Goal: Navigation & Orientation: Understand site structure

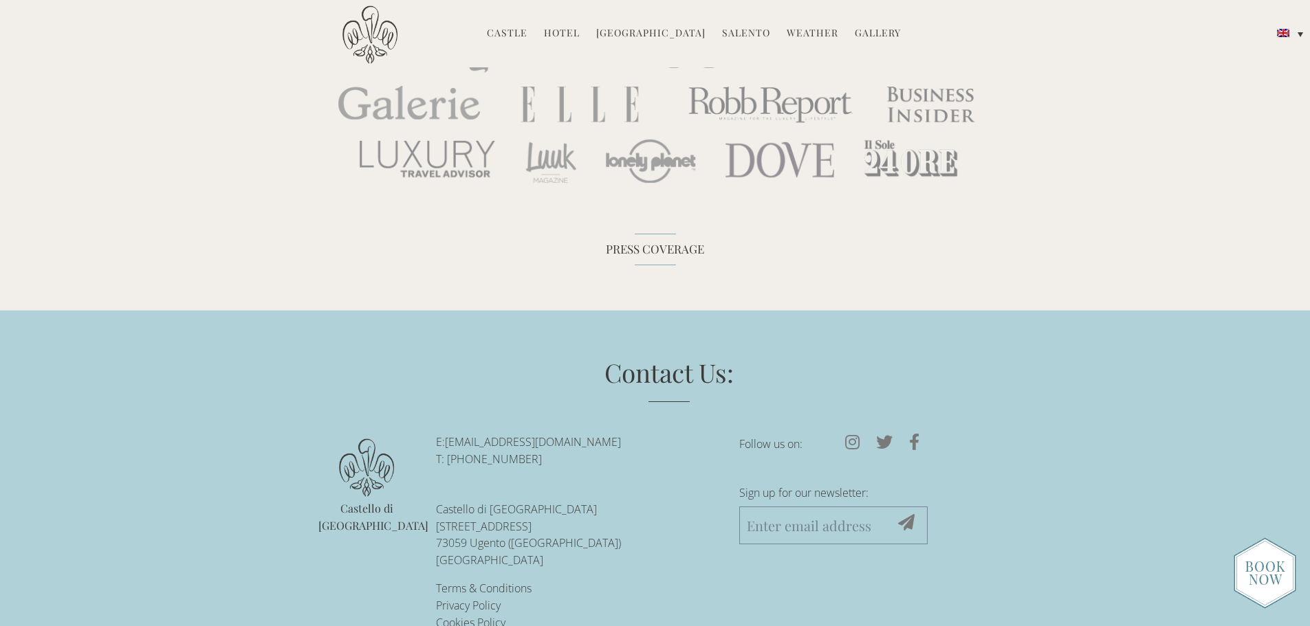
scroll to position [4777, 0]
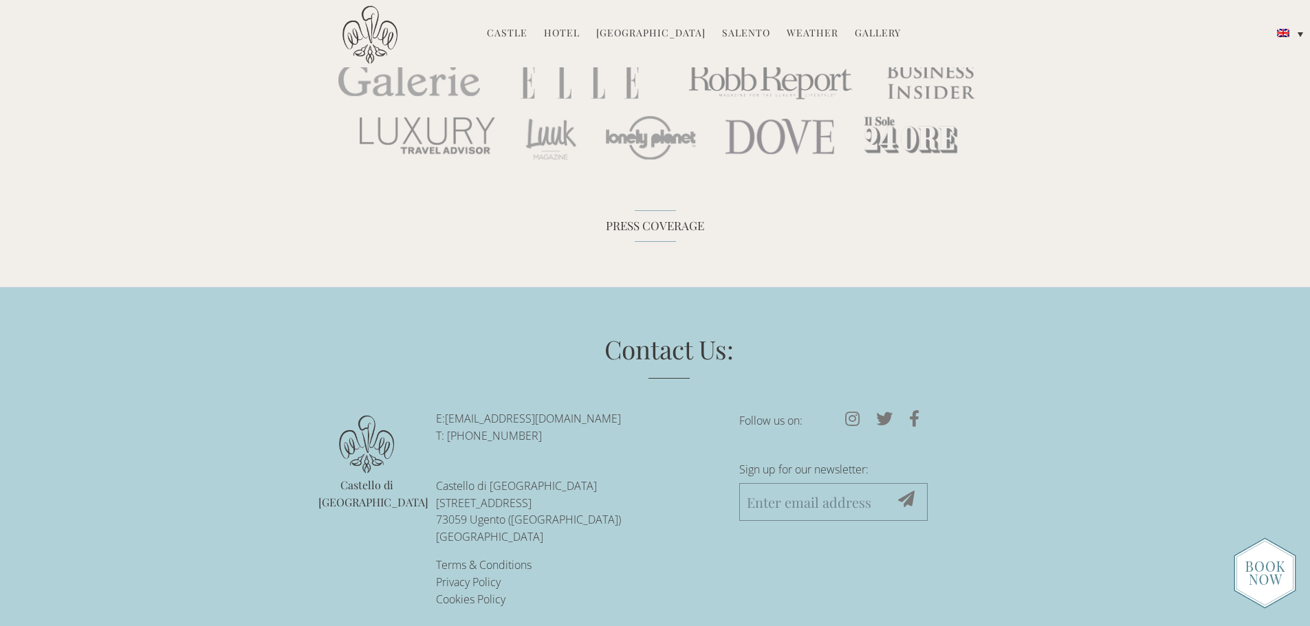
click at [506, 35] on link "Castle" at bounding box center [507, 34] width 41 height 16
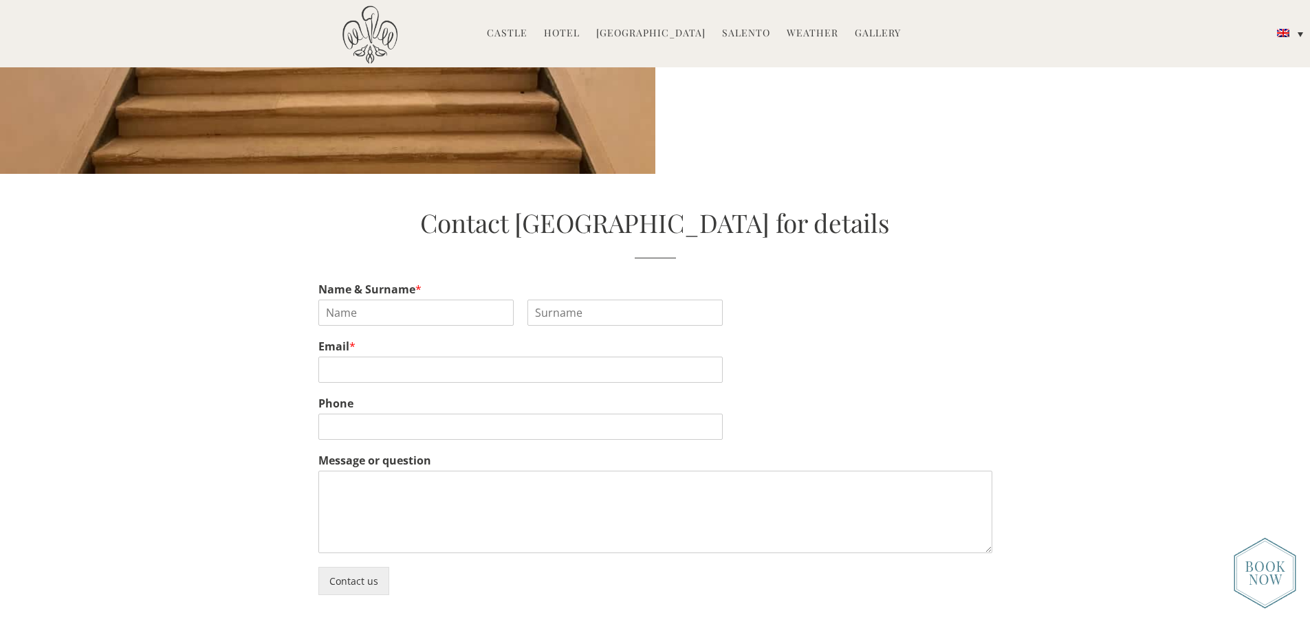
scroll to position [4154, 0]
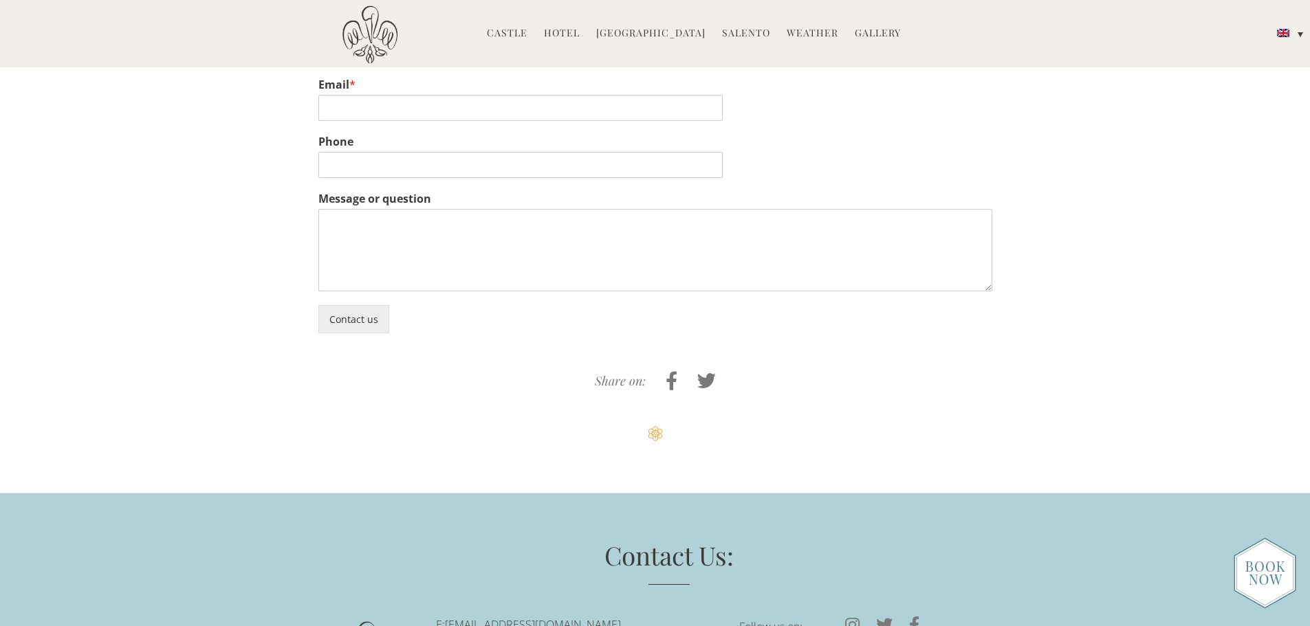
click at [575, 36] on link "Hotel" at bounding box center [562, 34] width 36 height 16
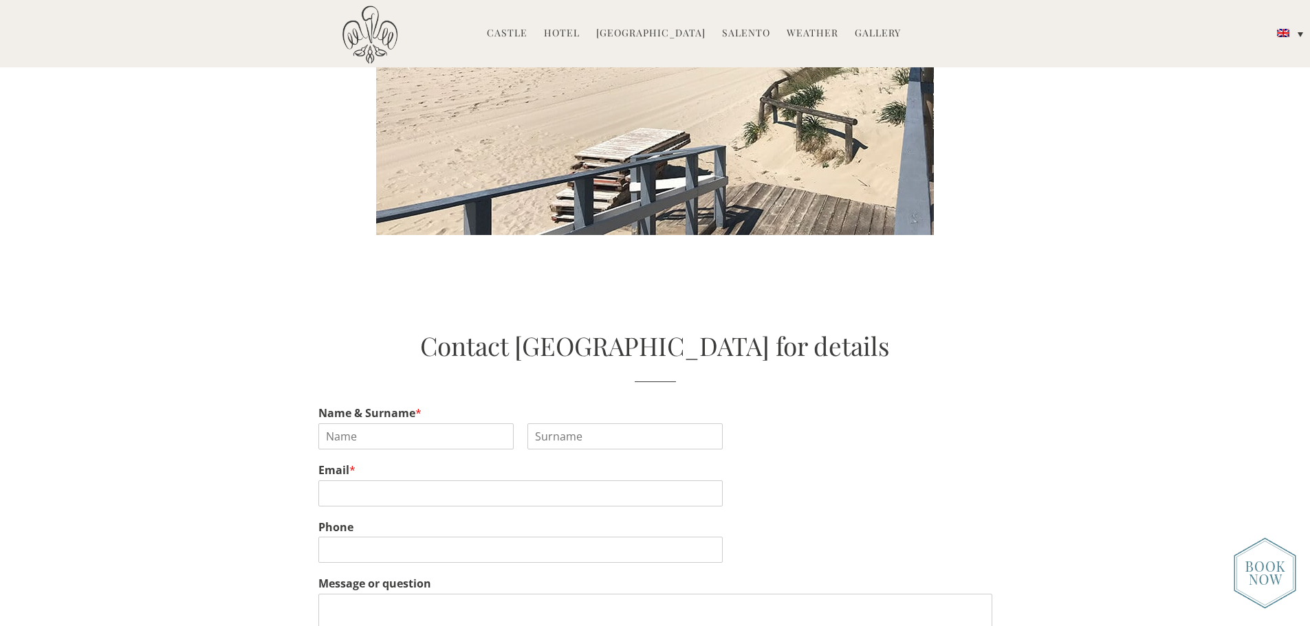
scroll to position [2941, 0]
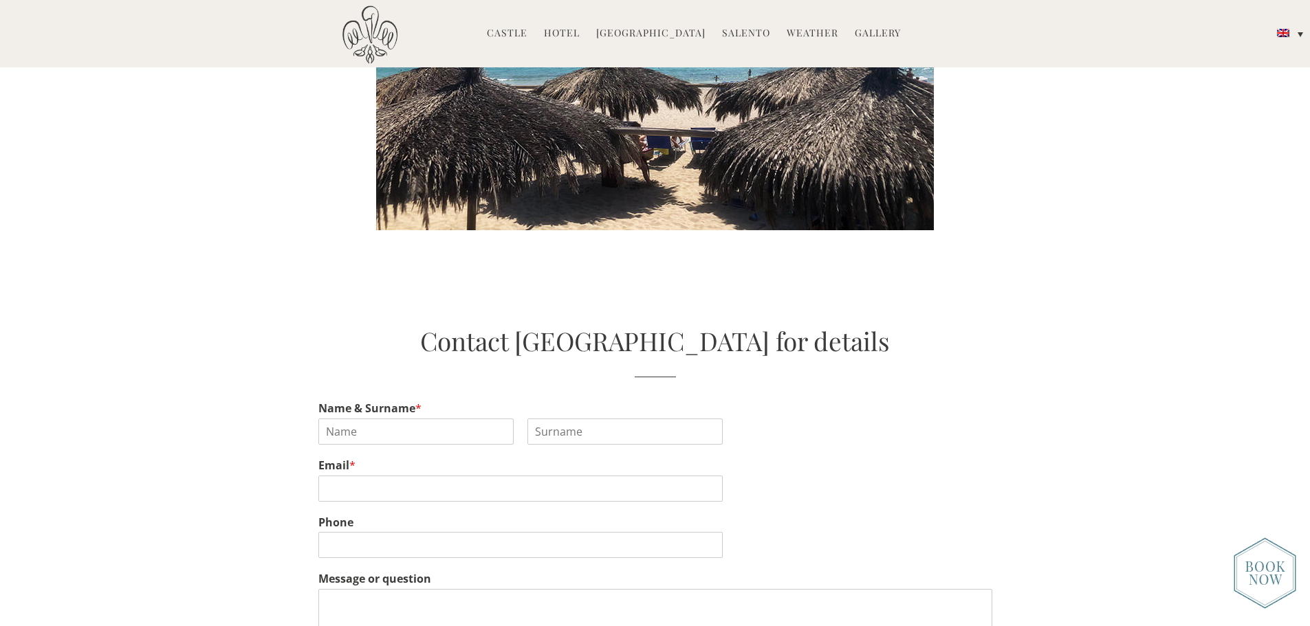
click at [663, 32] on link "[GEOGRAPHIC_DATA]" at bounding box center [650, 34] width 109 height 16
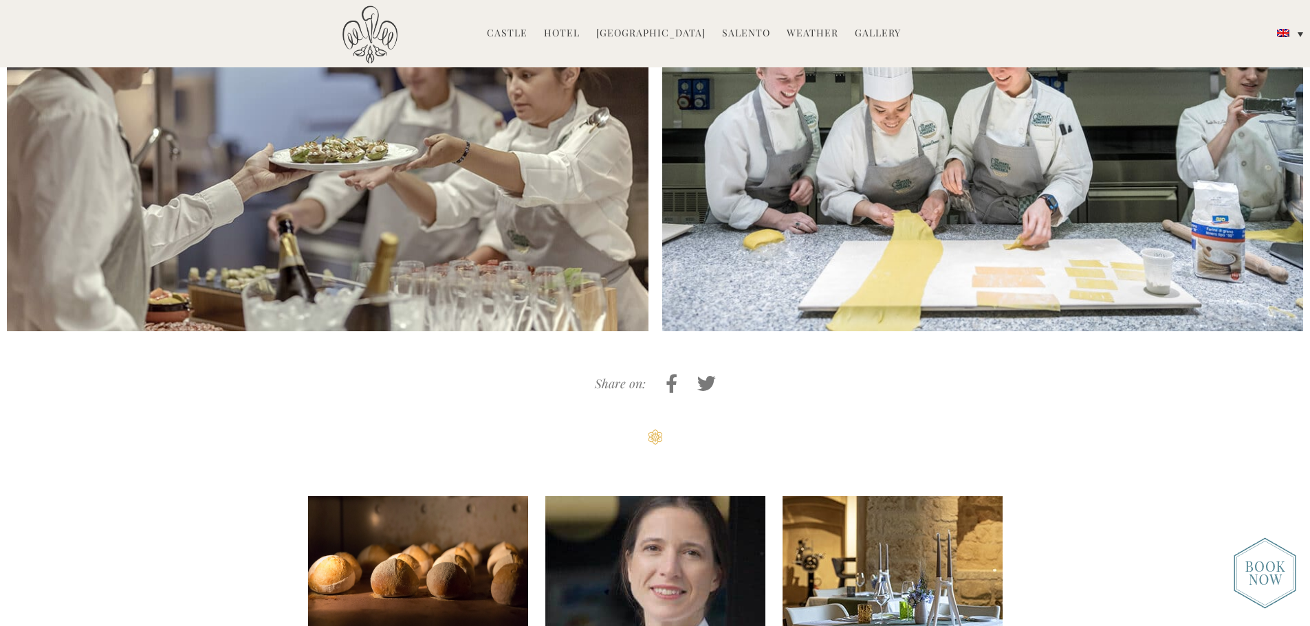
scroll to position [3541, 0]
click at [723, 47] on li "Salento Salento Top 10 Must-See The Beaches of Salento Newsletters" at bounding box center [746, 34] width 62 height 30
click at [737, 37] on link "Salento" at bounding box center [746, 34] width 48 height 16
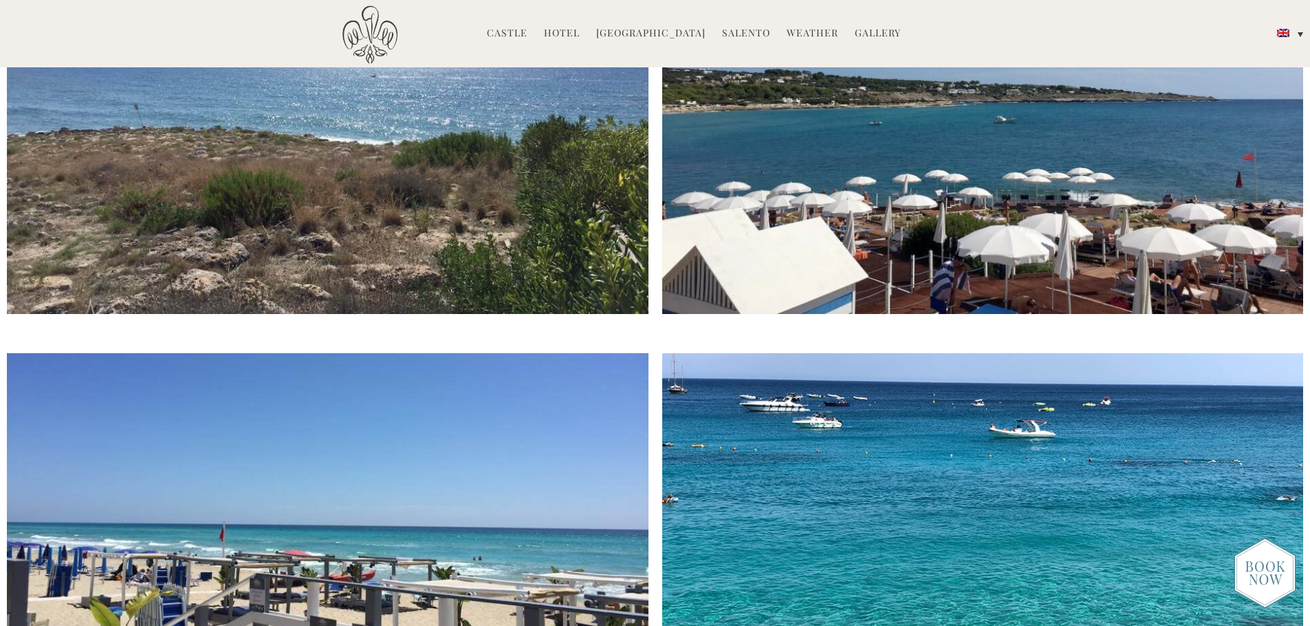
scroll to position [3591, 0]
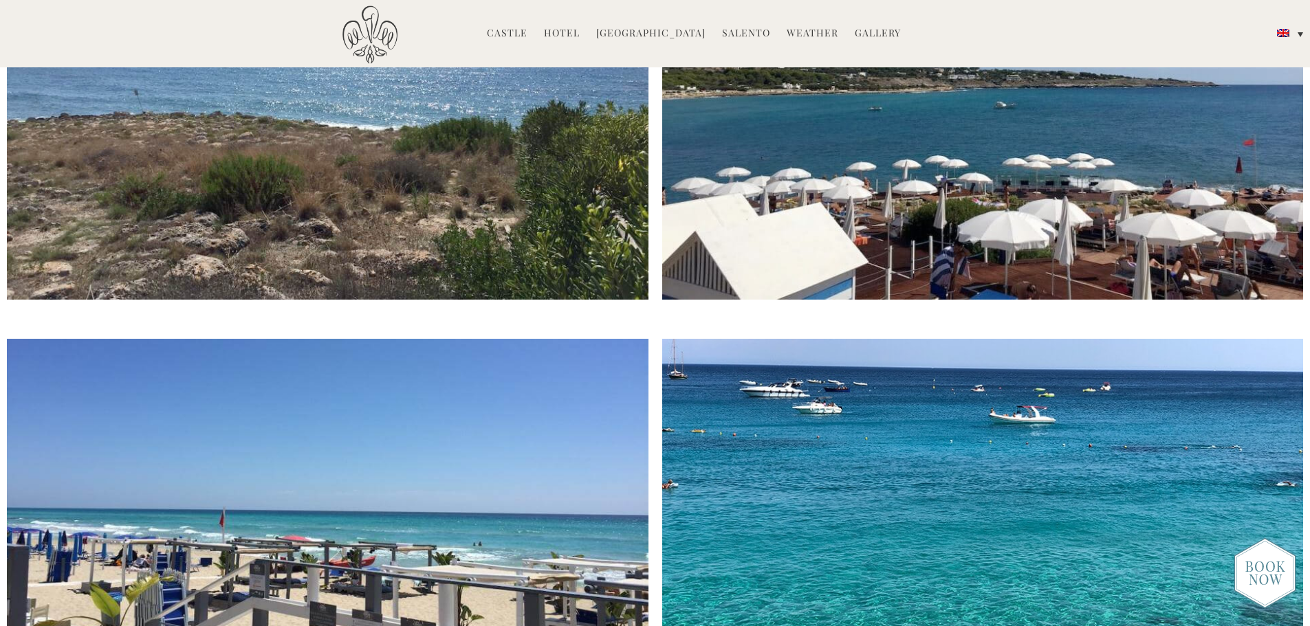
click at [795, 38] on link "Weather" at bounding box center [813, 34] width 52 height 16
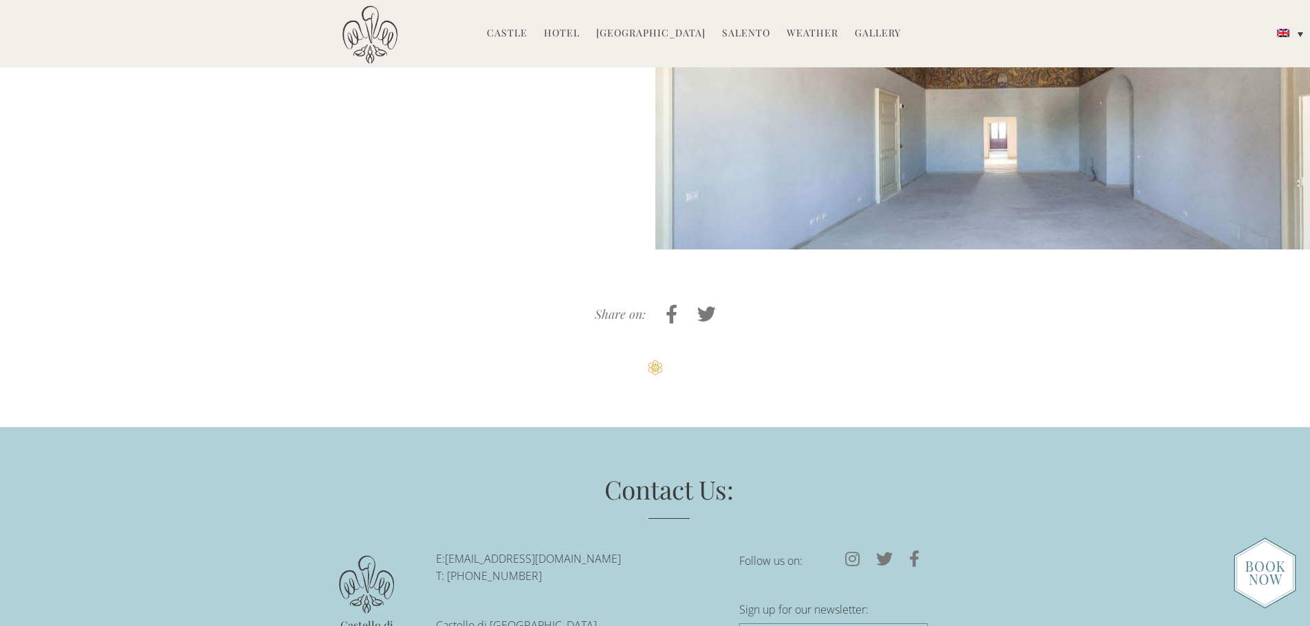
scroll to position [7113, 0]
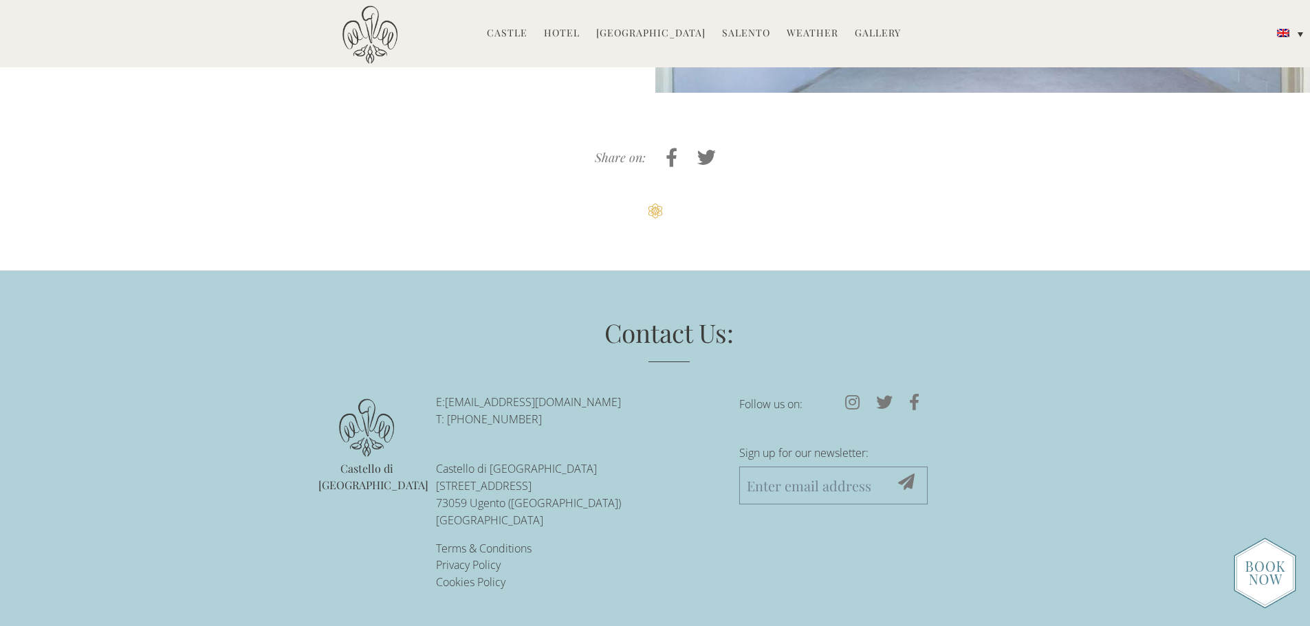
click at [876, 32] on link "Gallery" at bounding box center [878, 34] width 46 height 16
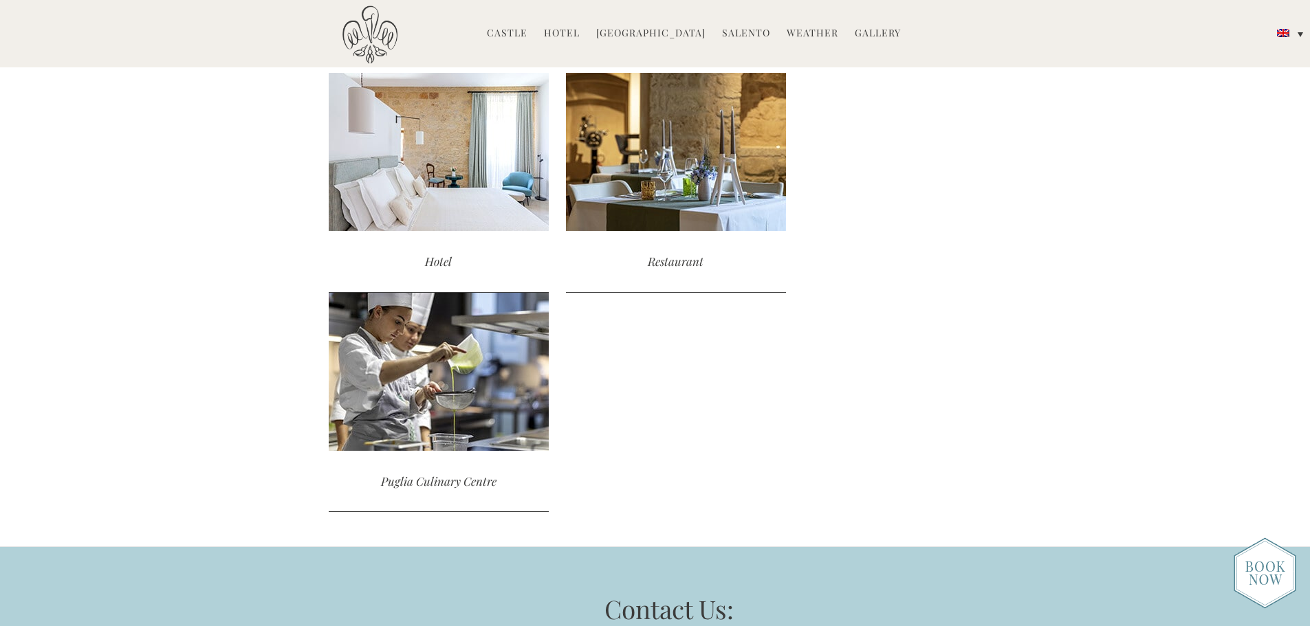
scroll to position [1599, 0]
